Goal: Task Accomplishment & Management: Use online tool/utility

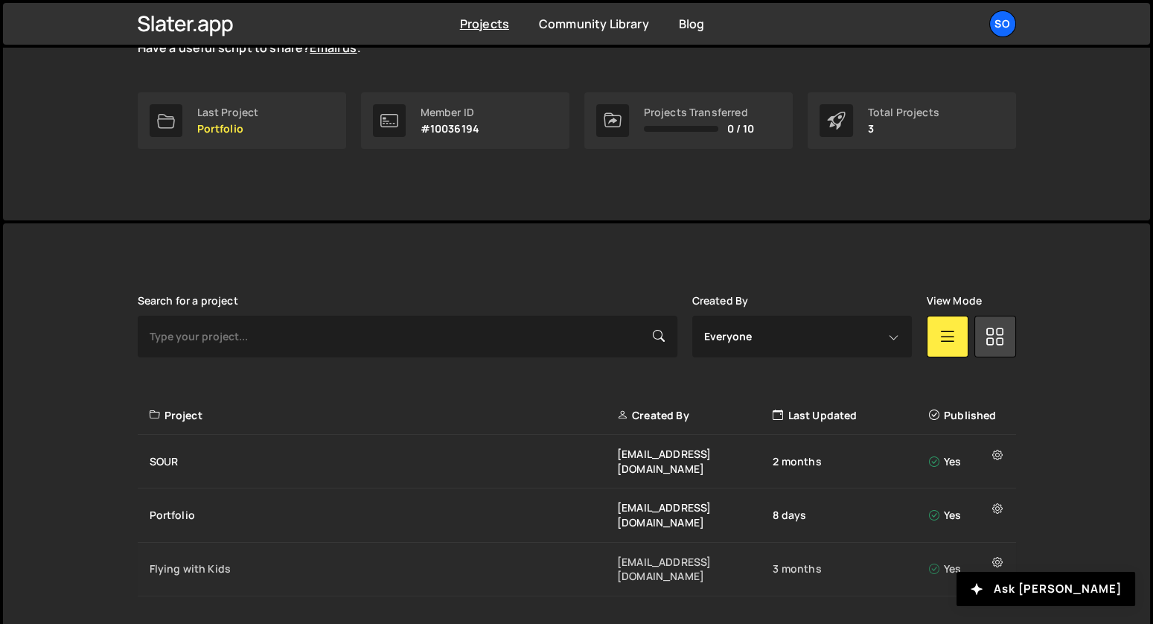
scroll to position [208, 0]
click at [208, 560] on div "Flying with Kids" at bounding box center [383, 567] width 467 height 15
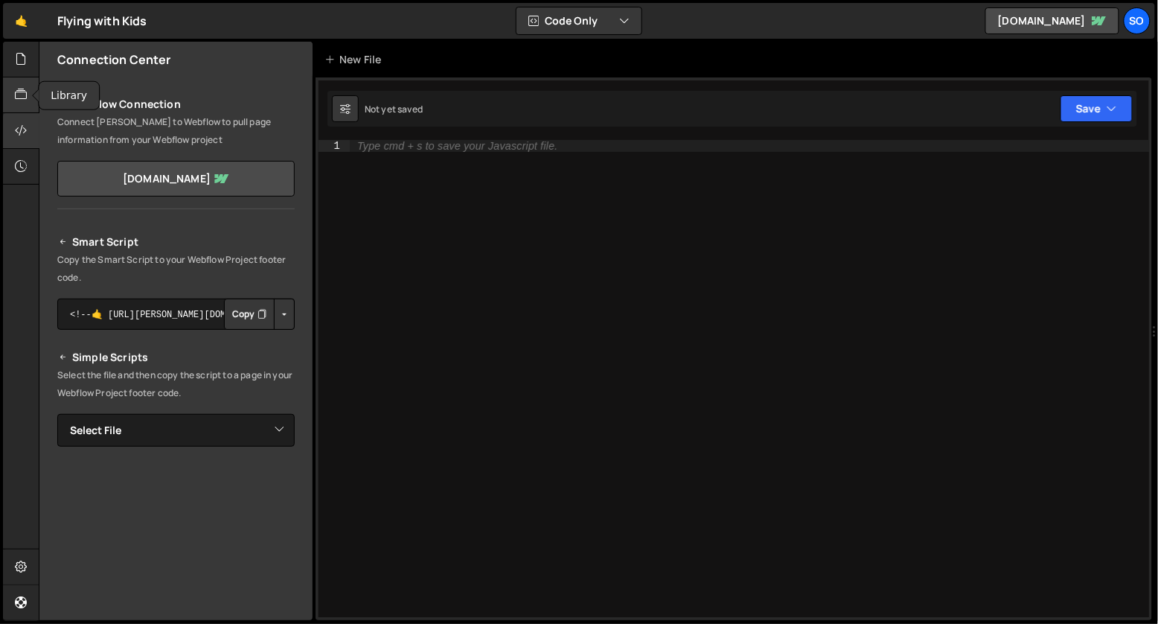
click at [18, 100] on icon at bounding box center [21, 94] width 12 height 16
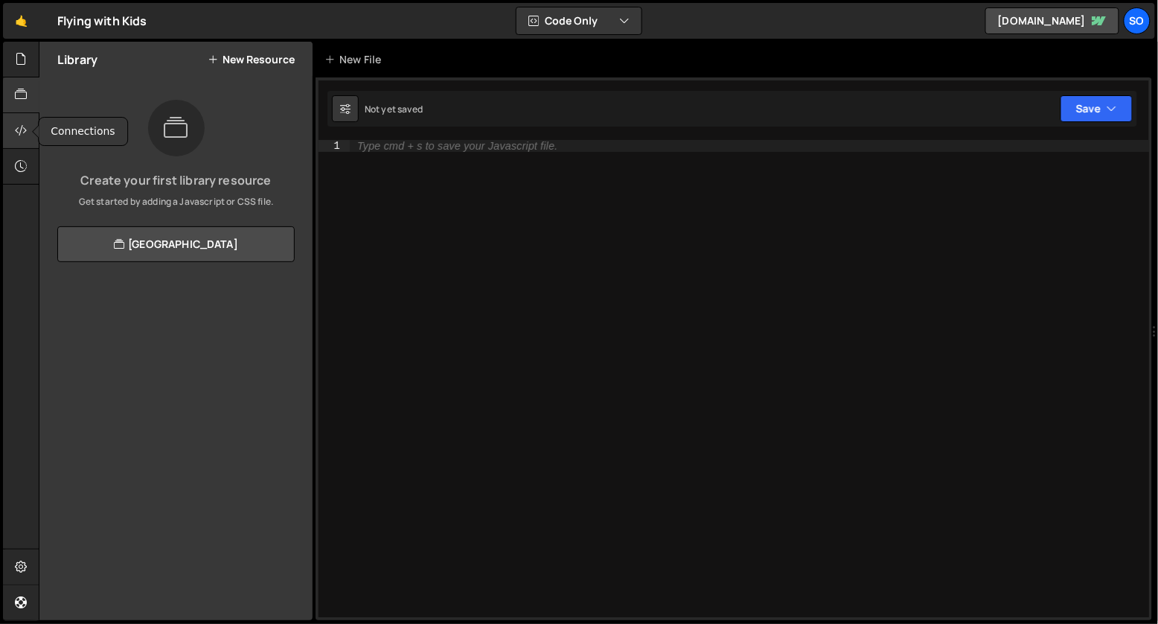
click at [18, 124] on icon at bounding box center [21, 130] width 12 height 16
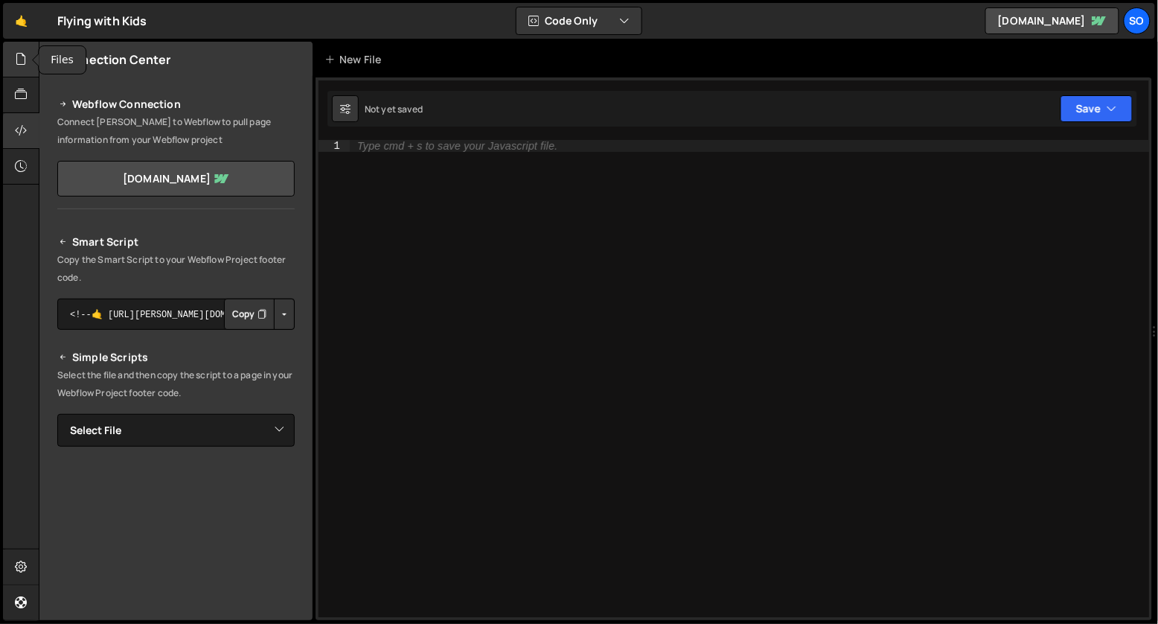
click at [20, 54] on icon at bounding box center [21, 59] width 12 height 16
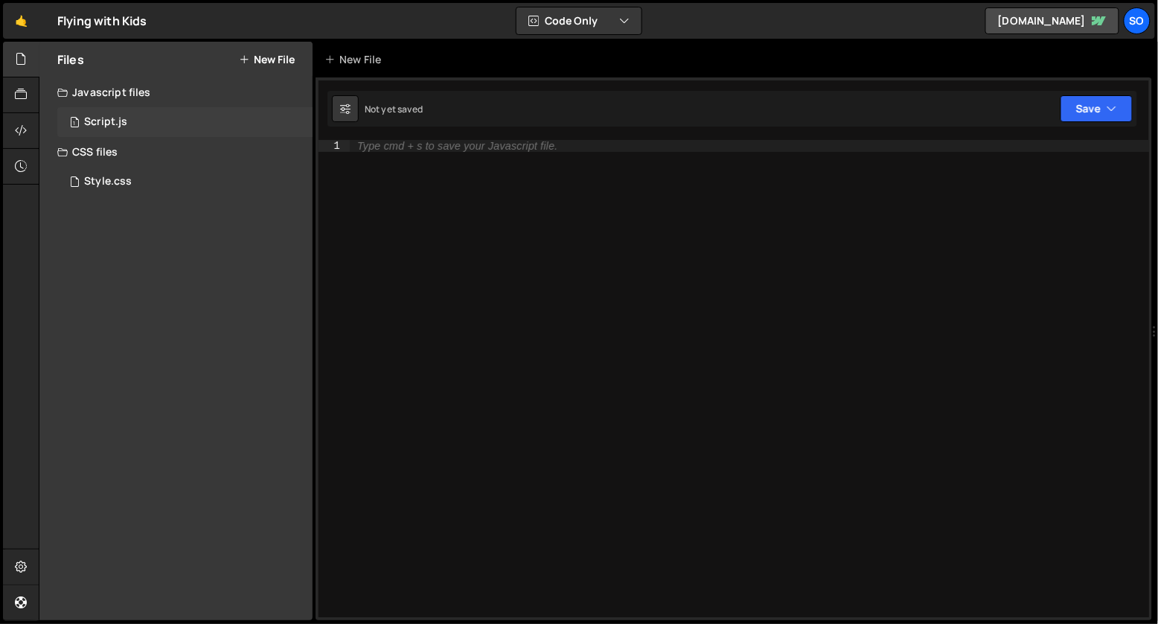
click at [111, 122] on div "Script.js" at bounding box center [105, 121] width 43 height 13
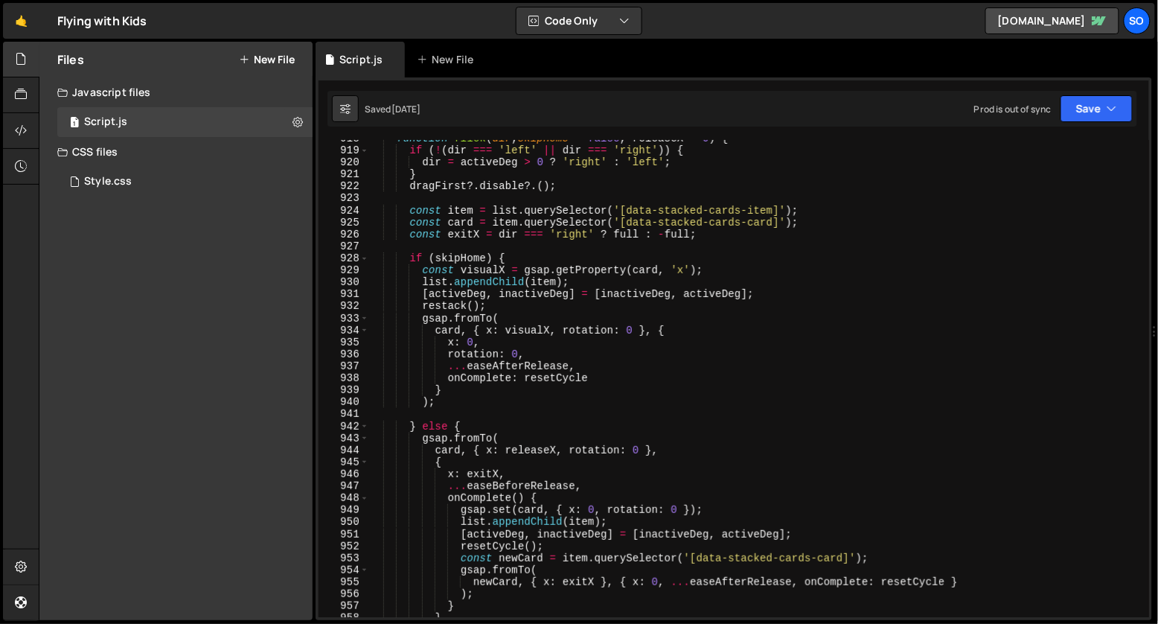
scroll to position [10990, 0]
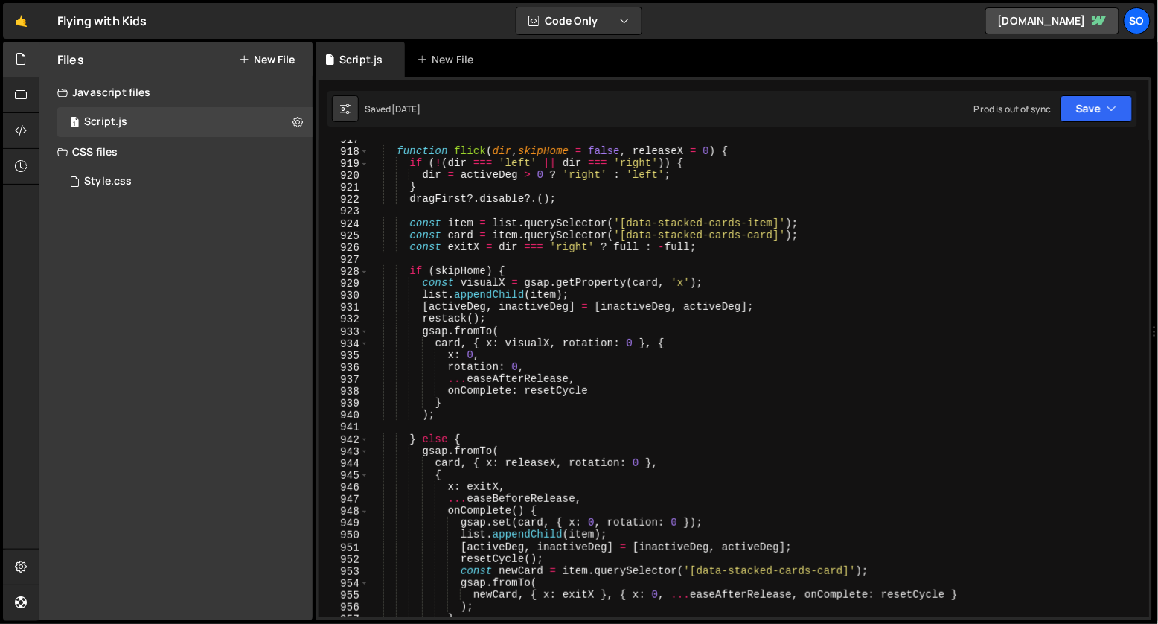
type textarea "}"
click at [515, 403] on div "function flick ( dir , skipHome = false , releaseX = 0 ) { if ( ! ( dir === 'le…" at bounding box center [756, 383] width 776 height 501
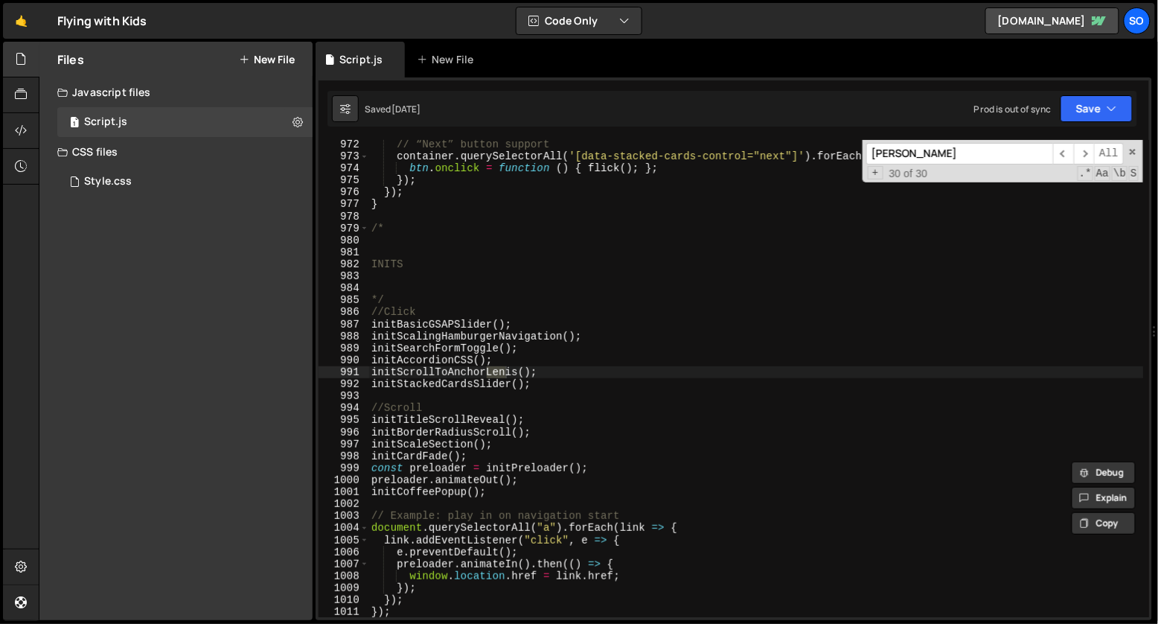
scroll to position [11644, 0]
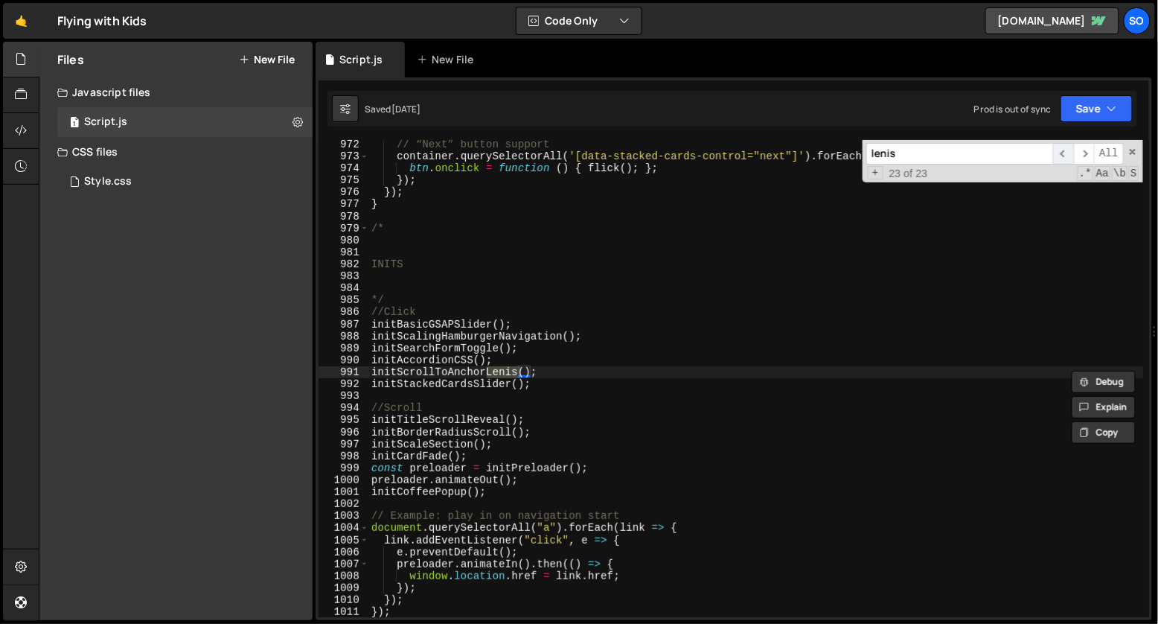
type input "lenis"
click at [1066, 153] on span "​" at bounding box center [1063, 154] width 21 height 22
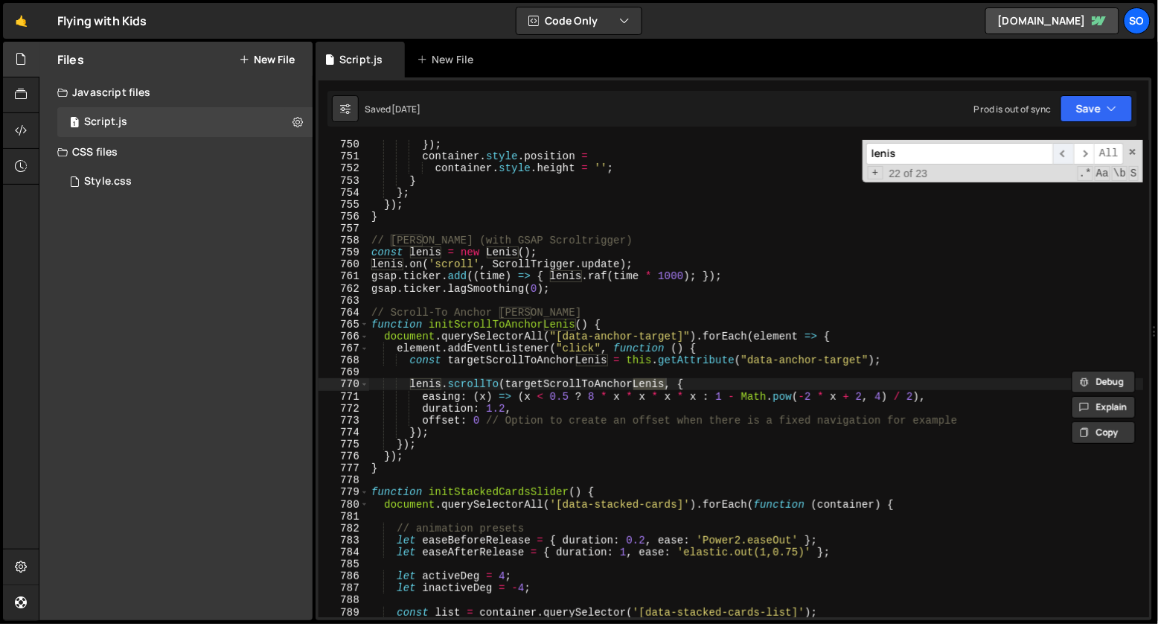
click at [1066, 153] on span "​" at bounding box center [1063, 154] width 21 height 22
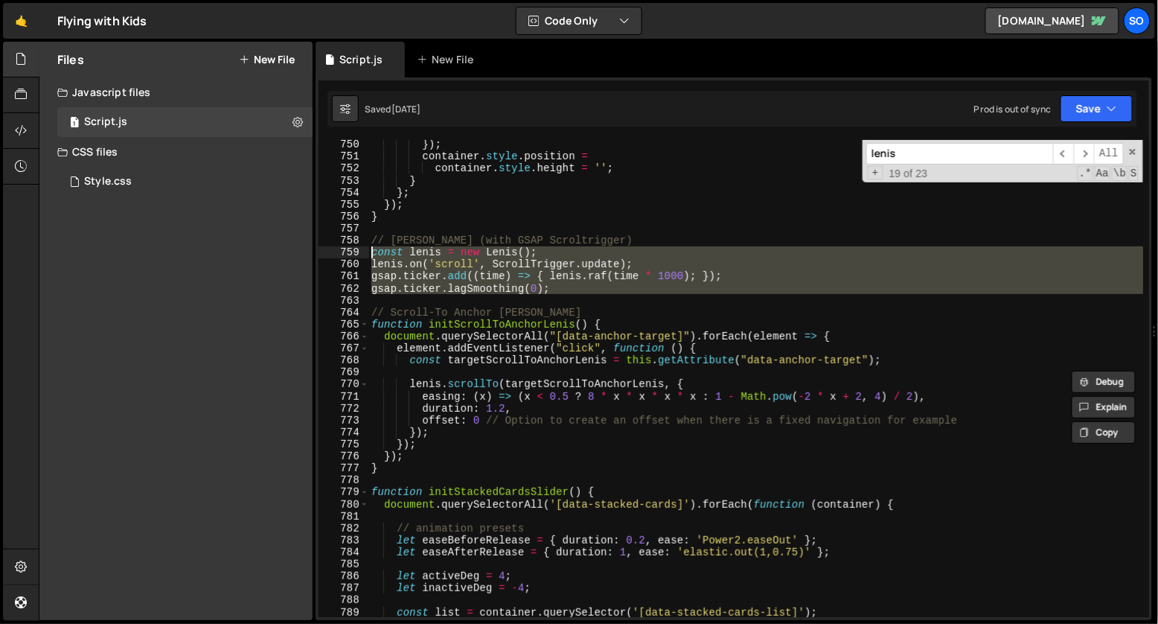
drag, startPoint x: 608, startPoint y: 295, endPoint x: 324, endPoint y: 250, distance: 287.2
click at [324, 250] on div "750 751 752 753 754 755 756 757 758 759 760 761 762 763 764 765 766 767 768 769…" at bounding box center [734, 378] width 831 height 477
type textarea "const [PERSON_NAME] = new [PERSON_NAME](); [PERSON_NAME].on('scroll', ScrollTri…"
